Goal: Find specific page/section: Find specific page/section

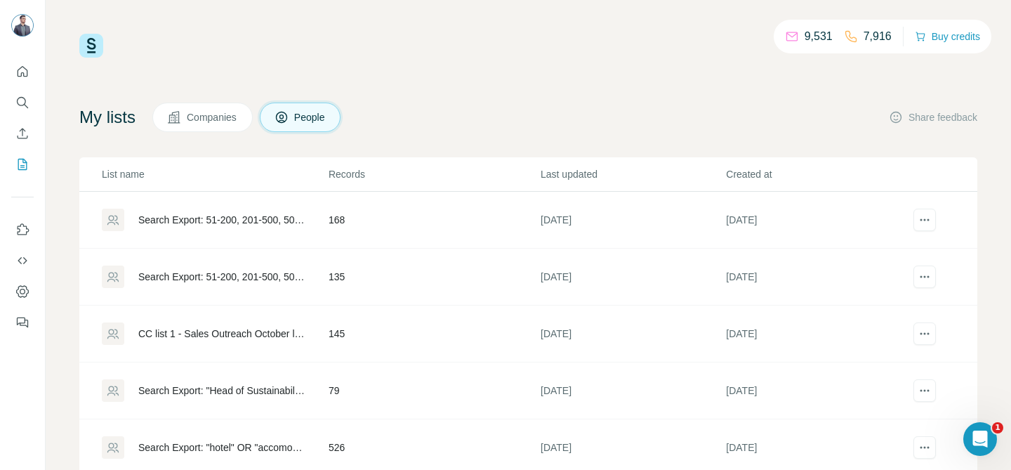
click at [34, 108] on div at bounding box center [22, 193] width 45 height 284
click at [28, 106] on icon "Search" at bounding box center [22, 103] width 14 height 14
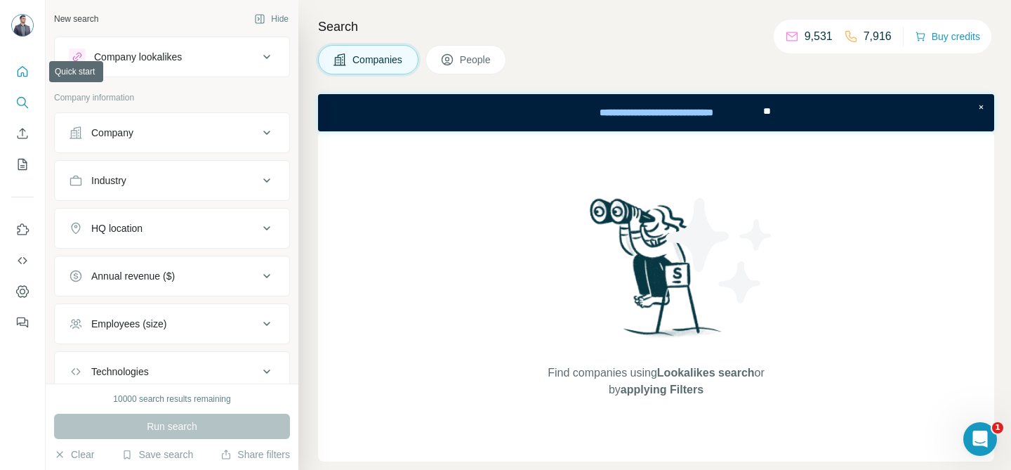
click at [27, 72] on icon "Quick start" at bounding box center [23, 71] width 11 height 11
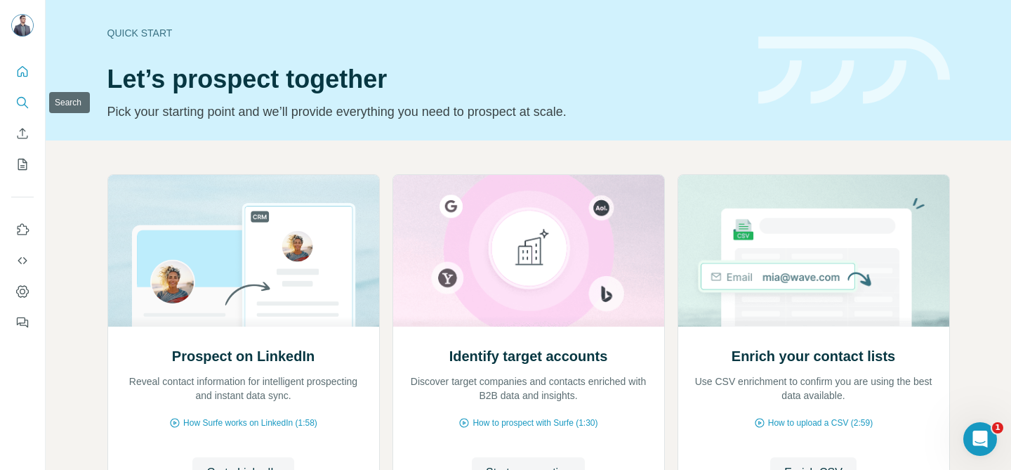
click at [16, 102] on icon "Search" at bounding box center [22, 103] width 14 height 14
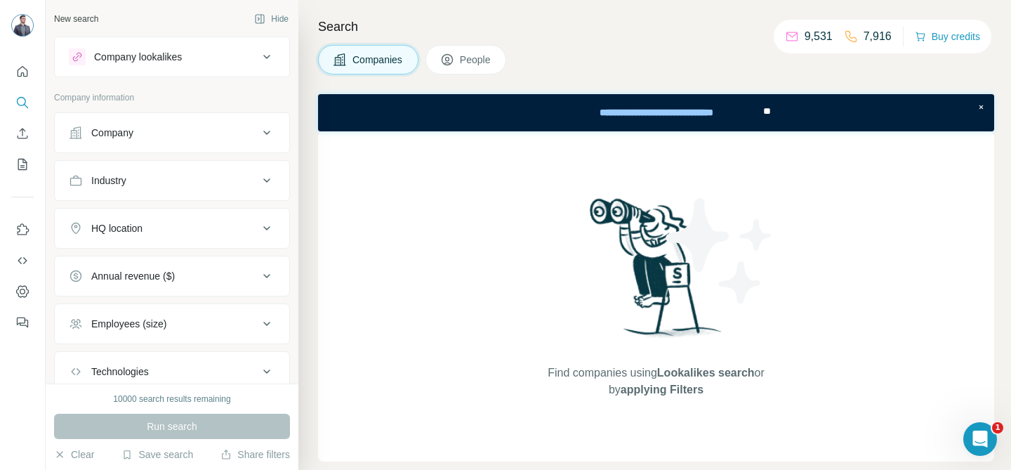
click at [450, 49] on button "People" at bounding box center [466, 59] width 81 height 29
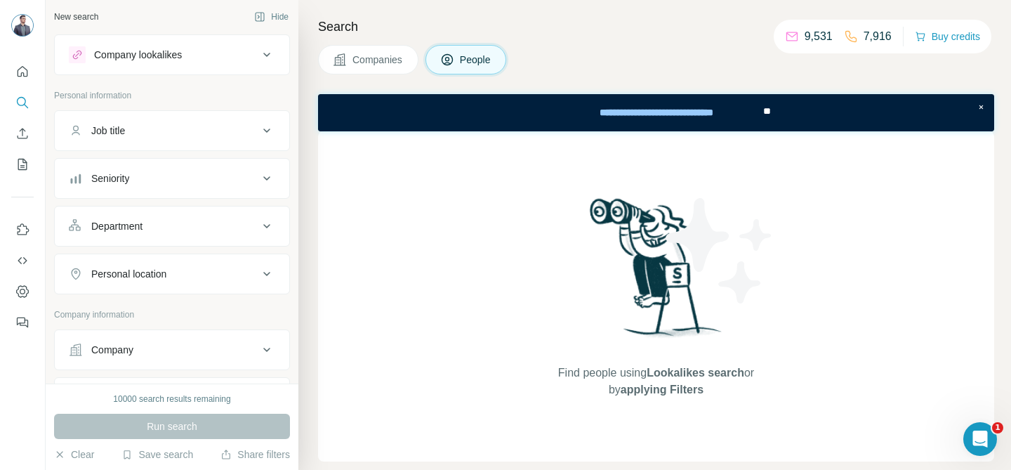
scroll to position [3, 0]
click at [146, 349] on div "Company" at bounding box center [164, 349] width 190 height 14
